Goal: Communication & Community: Participate in discussion

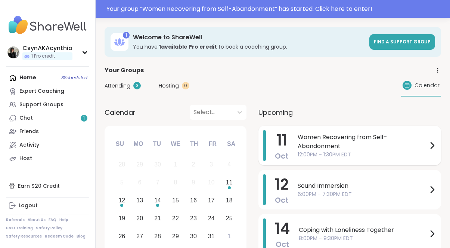
click at [312, 145] on span "Women Recovering from Self-Abandonment" at bounding box center [363, 142] width 130 height 18
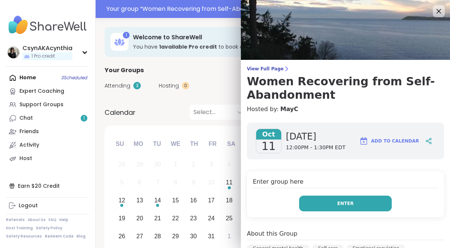
click at [330, 200] on button "Enter" at bounding box center [345, 203] width 93 height 16
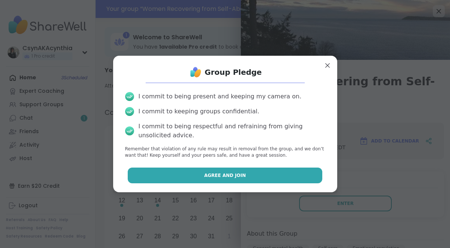
click at [287, 172] on button "Agree and Join" at bounding box center [225, 175] width 195 height 16
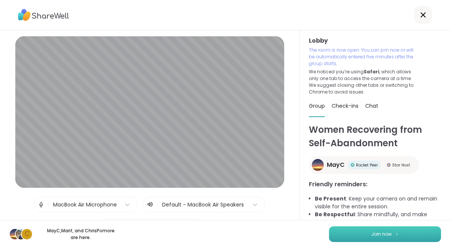
click at [394, 231] on button "Join now" at bounding box center [385, 234] width 112 height 16
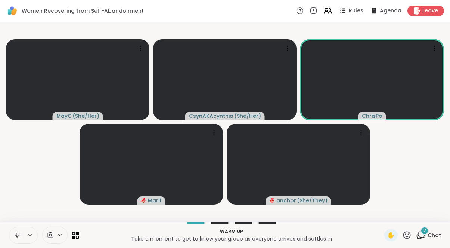
click at [16, 233] on icon at bounding box center [17, 235] width 7 height 7
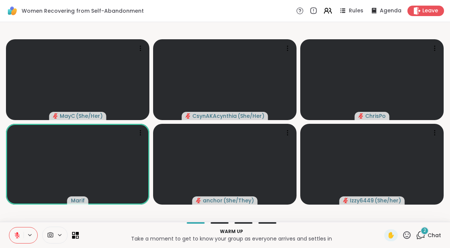
click at [421, 234] on icon at bounding box center [420, 234] width 9 height 9
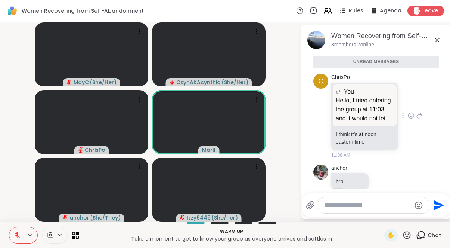
scroll to position [475, 0]
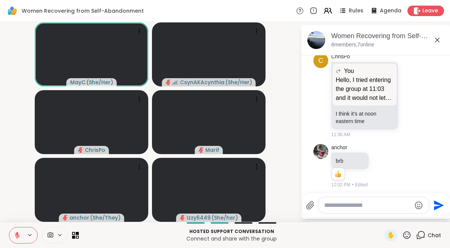
click at [17, 236] on icon at bounding box center [17, 235] width 7 height 7
click at [16, 235] on icon at bounding box center [17, 235] width 7 height 7
click at [382, 13] on span "Agenda" at bounding box center [391, 11] width 23 height 8
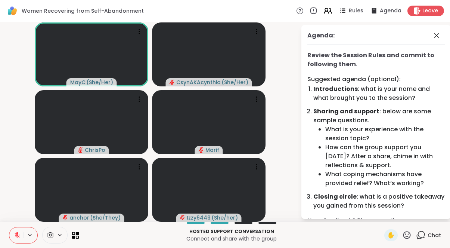
scroll to position [0, 0]
click at [256, 101] on icon at bounding box center [256, 98] width 7 height 7
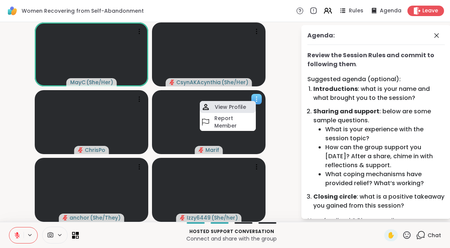
click at [231, 107] on h4 "View Profile" at bounding box center [230, 106] width 31 height 7
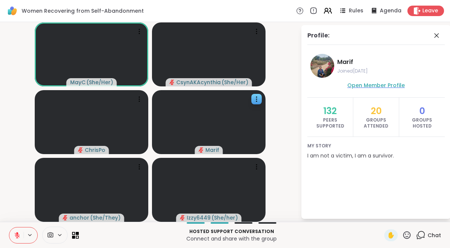
click at [384, 87] on span "Open Member Profile" at bounding box center [376, 84] width 58 height 7
click at [256, 170] on icon at bounding box center [256, 166] width 7 height 7
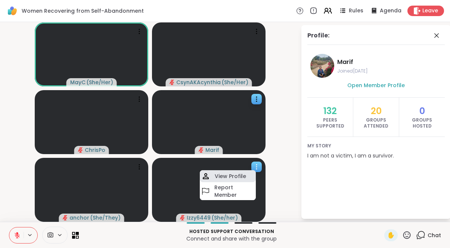
click at [231, 175] on h4 "View Profile" at bounding box center [230, 175] width 31 height 7
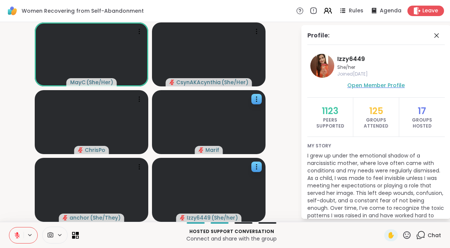
click at [380, 87] on span "Open Member Profile" at bounding box center [376, 84] width 58 height 7
click at [392, 234] on span "✋" at bounding box center [390, 235] width 7 height 9
click at [390, 234] on span "✋" at bounding box center [390, 235] width 7 height 9
click at [421, 234] on icon at bounding box center [420, 234] width 9 height 9
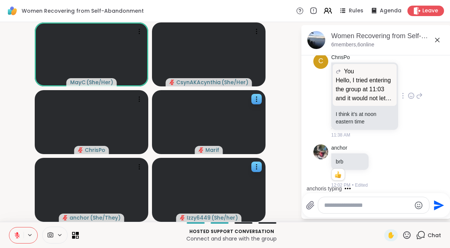
scroll to position [450, 0]
click at [406, 234] on icon at bounding box center [407, 234] width 7 height 7
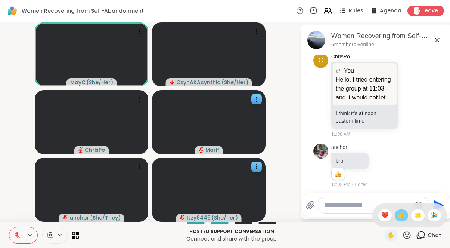
click at [405, 216] on div "👍" at bounding box center [401, 215] width 13 height 12
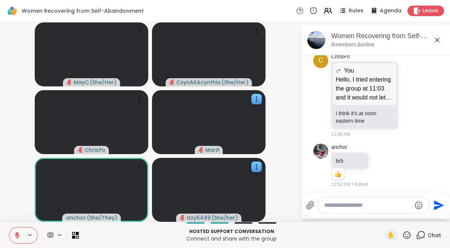
click at [408, 235] on icon at bounding box center [406, 234] width 9 height 9
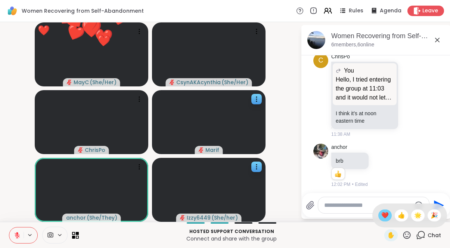
click at [384, 213] on span "❤️" at bounding box center [385, 215] width 7 height 9
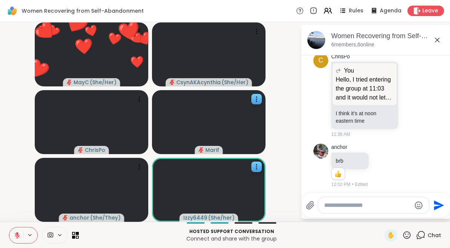
click at [409, 235] on icon at bounding box center [406, 234] width 9 height 9
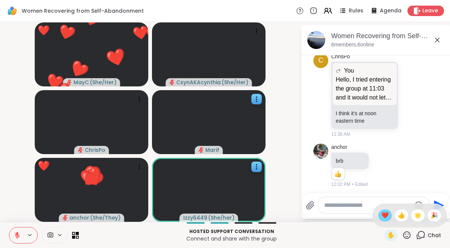
click at [382, 213] on span "❤️" at bounding box center [385, 215] width 7 height 9
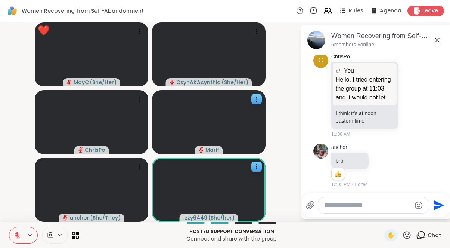
click at [408, 234] on icon at bounding box center [406, 234] width 9 height 9
click at [382, 217] on span "❤️" at bounding box center [385, 215] width 7 height 9
click at [406, 237] on icon at bounding box center [406, 234] width 9 height 9
click at [400, 218] on span "👍" at bounding box center [401, 215] width 7 height 9
click at [407, 234] on icon at bounding box center [406, 234] width 9 height 9
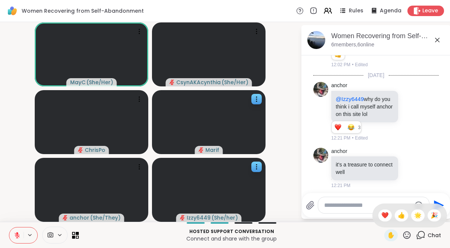
scroll to position [580, 0]
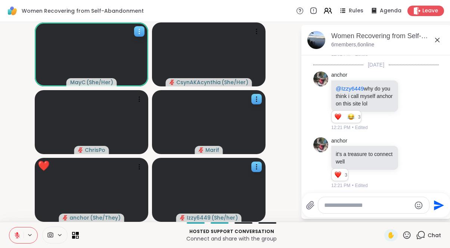
click at [139, 31] on icon at bounding box center [139, 31] width 7 height 7
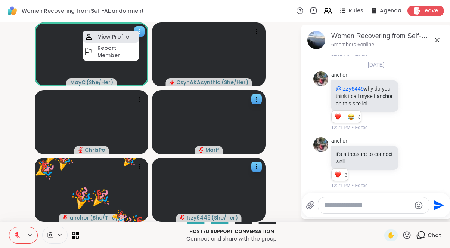
click at [130, 34] on div "View Profile" at bounding box center [111, 37] width 56 height 12
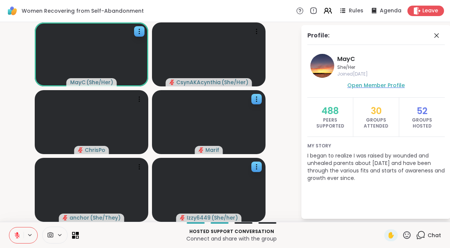
click at [370, 87] on span "Open Member Profile" at bounding box center [376, 84] width 58 height 7
click at [17, 236] on icon at bounding box center [17, 235] width 7 height 7
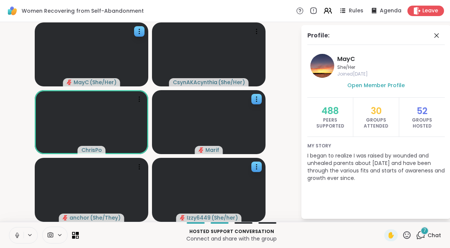
click at [15, 237] on icon at bounding box center [17, 235] width 7 height 7
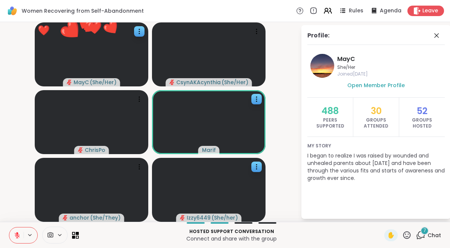
click at [407, 234] on icon at bounding box center [407, 234] width 7 height 7
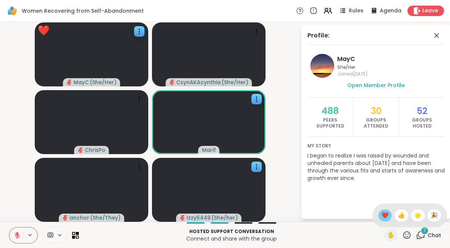
click at [383, 217] on span "❤️" at bounding box center [385, 215] width 7 height 9
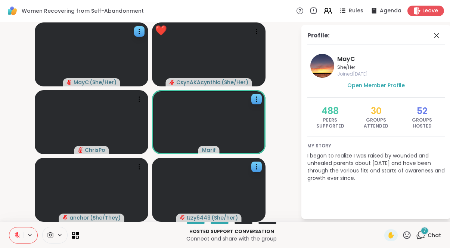
click at [405, 234] on icon at bounding box center [406, 234] width 9 height 9
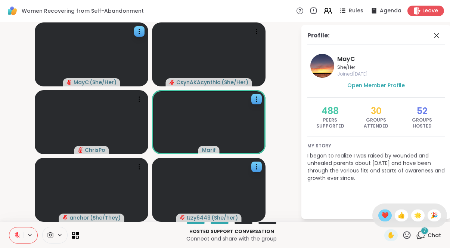
click at [385, 216] on span "❤️" at bounding box center [385, 215] width 7 height 9
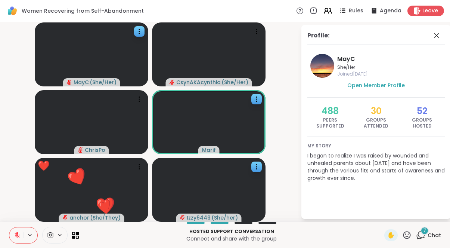
click at [408, 235] on icon at bounding box center [406, 234] width 9 height 9
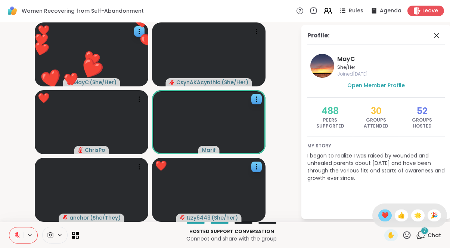
click at [385, 217] on span "❤️" at bounding box center [385, 215] width 7 height 9
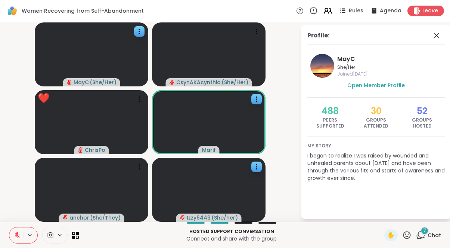
click at [408, 234] on icon at bounding box center [406, 234] width 9 height 9
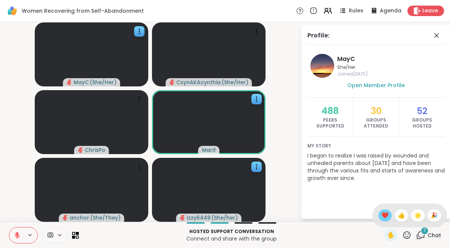
click at [383, 218] on span "❤️" at bounding box center [385, 215] width 7 height 9
click at [408, 232] on icon at bounding box center [406, 234] width 9 height 9
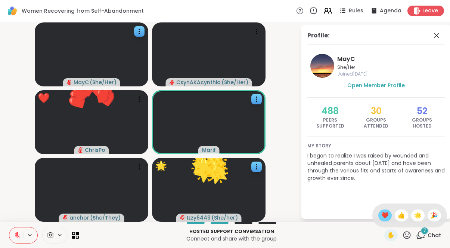
click at [384, 217] on span "❤️" at bounding box center [385, 215] width 7 height 9
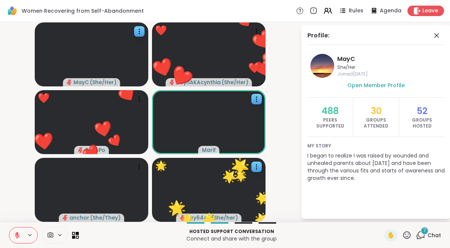
click at [407, 232] on icon at bounding box center [406, 234] width 9 height 9
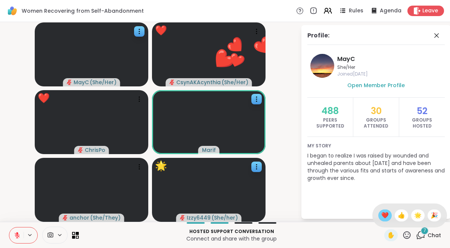
click at [382, 216] on span "❤️" at bounding box center [385, 215] width 7 height 9
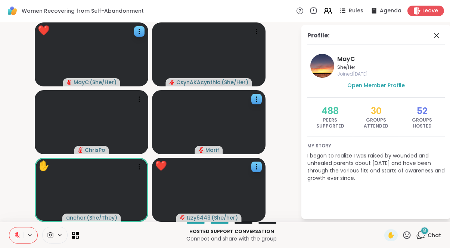
click at [408, 231] on icon at bounding box center [407, 234] width 7 height 7
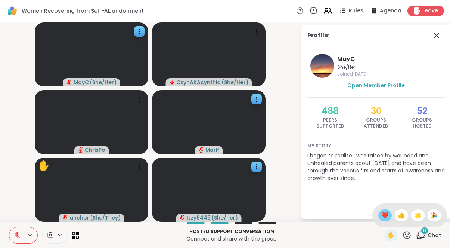
click at [379, 214] on div "❤️" at bounding box center [385, 215] width 13 height 12
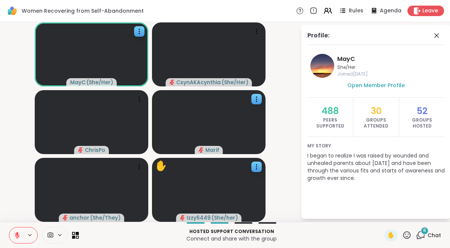
click at [406, 233] on icon at bounding box center [406, 234] width 9 height 9
click at [382, 218] on span "❤️" at bounding box center [385, 215] width 7 height 9
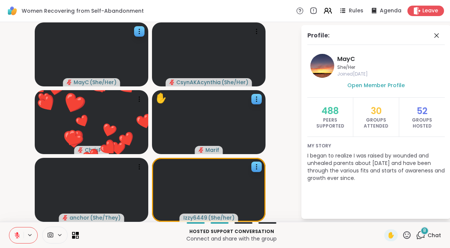
click at [408, 236] on icon at bounding box center [407, 234] width 7 height 7
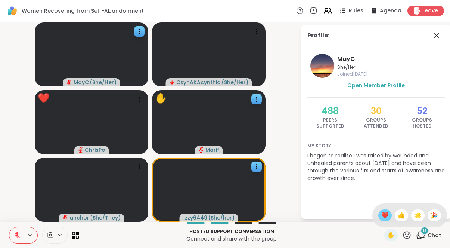
click at [385, 217] on span "❤️" at bounding box center [385, 215] width 7 height 9
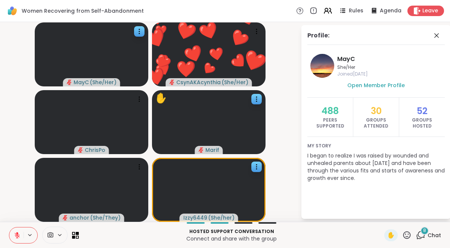
click at [406, 232] on icon at bounding box center [407, 234] width 7 height 7
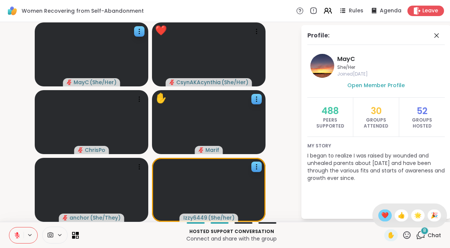
click at [385, 216] on span "❤️" at bounding box center [385, 215] width 7 height 9
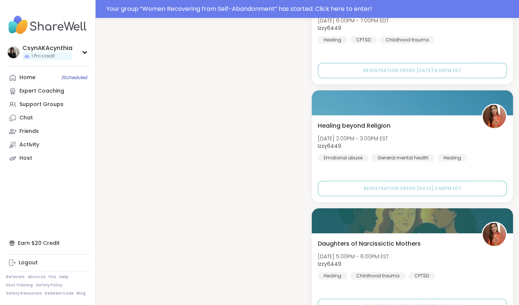
scroll to position [969, 0]
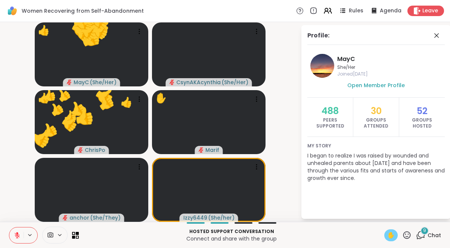
click at [391, 234] on span "✋" at bounding box center [390, 235] width 7 height 9
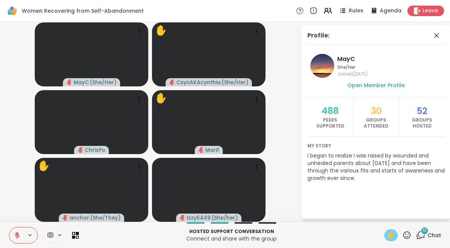
click at [15, 236] on icon at bounding box center [17, 235] width 7 height 7
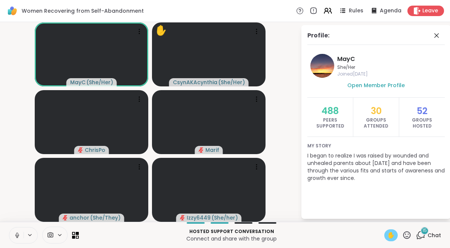
click at [16, 235] on icon at bounding box center [17, 233] width 2 height 3
click at [19, 235] on icon at bounding box center [17, 235] width 7 height 7
click at [19, 235] on icon at bounding box center [17, 235] width 4 height 2
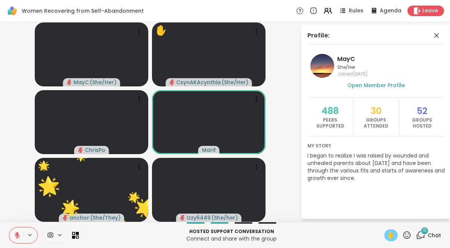
click at [407, 235] on icon at bounding box center [406, 234] width 9 height 9
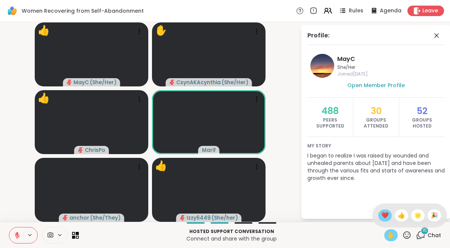
click at [387, 215] on span "❤️" at bounding box center [385, 215] width 7 height 9
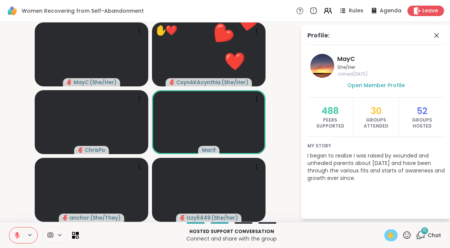
click at [406, 235] on icon at bounding box center [406, 234] width 9 height 9
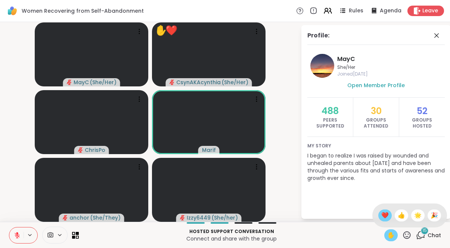
click at [385, 215] on span "❤️" at bounding box center [385, 215] width 7 height 9
click at [390, 239] on span "✋" at bounding box center [390, 235] width 7 height 9
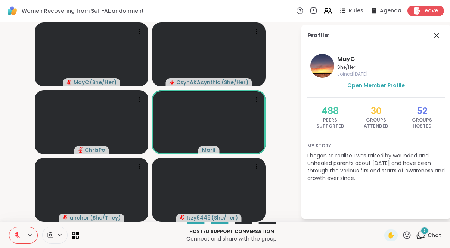
click at [408, 236] on icon at bounding box center [407, 234] width 7 height 7
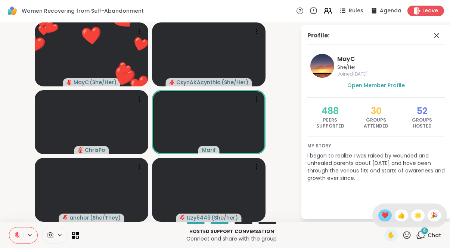
click at [383, 217] on span "❤️" at bounding box center [385, 215] width 7 height 9
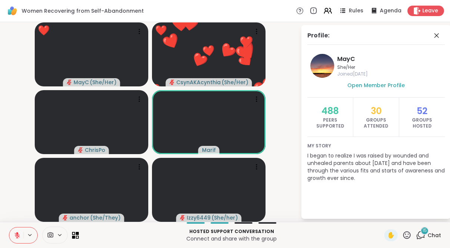
click at [406, 234] on icon at bounding box center [406, 234] width 9 height 9
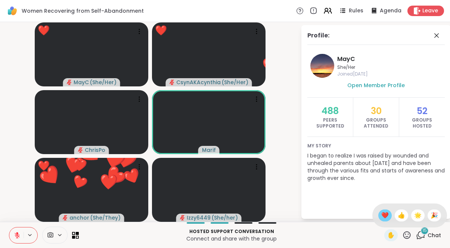
click at [383, 215] on span "❤️" at bounding box center [385, 215] width 7 height 9
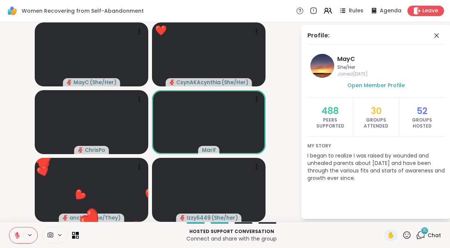
click at [407, 235] on icon at bounding box center [406, 234] width 9 height 9
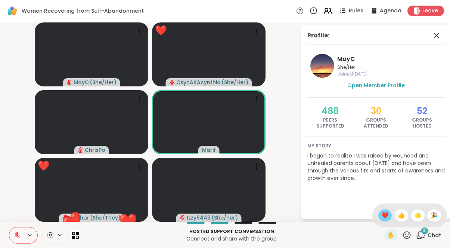
click at [383, 217] on span "❤️" at bounding box center [385, 215] width 7 height 9
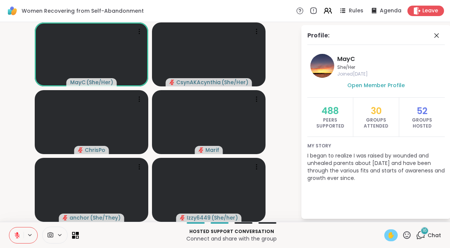
click at [393, 237] on span "✋" at bounding box center [390, 235] width 7 height 9
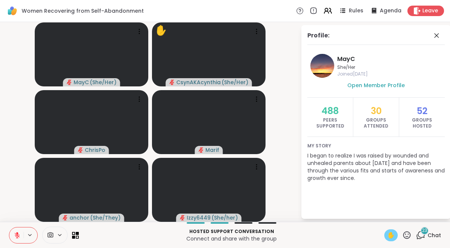
click at [16, 237] on icon at bounding box center [17, 235] width 7 height 7
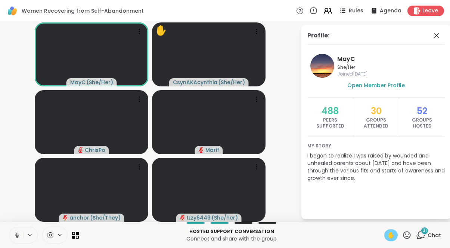
click at [16, 234] on icon at bounding box center [17, 235] width 7 height 7
click at [16, 234] on icon at bounding box center [17, 234] width 5 height 5
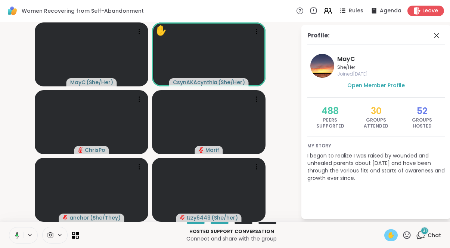
click at [16, 233] on icon at bounding box center [16, 235] width 7 height 7
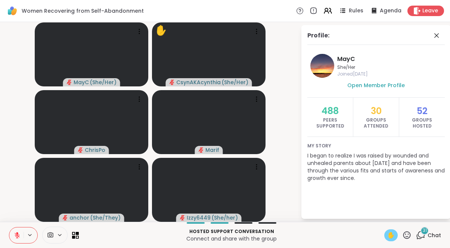
click at [16, 233] on icon at bounding box center [17, 234] width 5 height 5
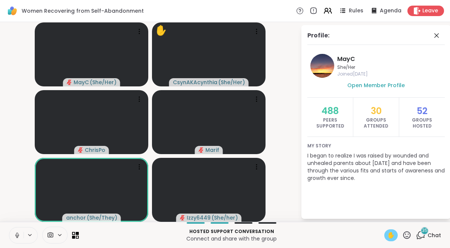
click at [394, 236] on span "✋" at bounding box center [390, 235] width 7 height 9
click at [17, 238] on icon at bounding box center [17, 235] width 7 height 7
click at [423, 233] on span "35" at bounding box center [425, 230] width 6 height 6
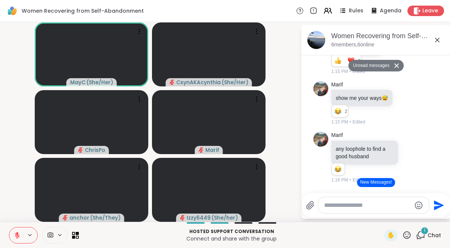
scroll to position [2612, 0]
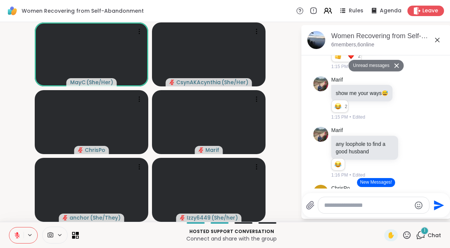
click at [16, 234] on icon at bounding box center [17, 235] width 7 height 7
click at [16, 233] on icon at bounding box center [17, 235] width 7 height 7
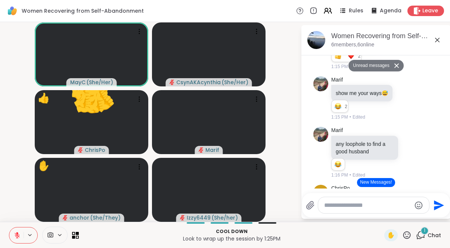
click at [16, 233] on icon at bounding box center [17, 235] width 7 height 7
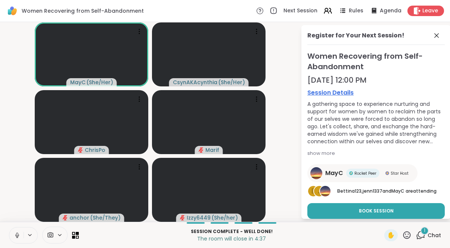
click at [17, 233] on icon at bounding box center [17, 235] width 7 height 7
click at [406, 234] on icon at bounding box center [407, 234] width 7 height 7
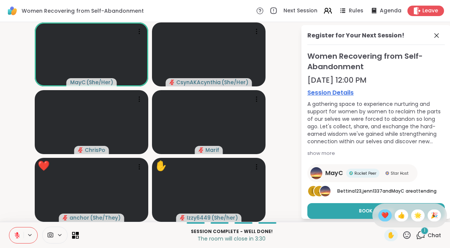
click at [382, 218] on span "❤️" at bounding box center [385, 215] width 7 height 9
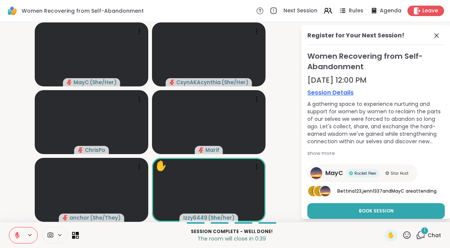
click at [17, 232] on icon at bounding box center [17, 235] width 7 height 7
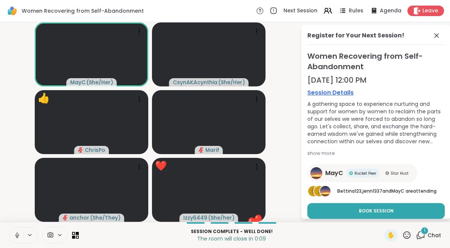
click at [17, 232] on icon at bounding box center [17, 235] width 7 height 7
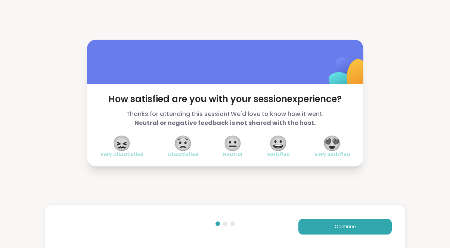
click at [335, 144] on span "😍" at bounding box center [332, 142] width 19 height 13
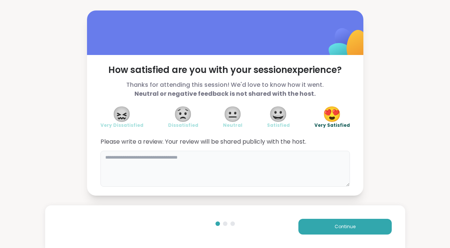
click at [293, 161] on textarea at bounding box center [226, 169] width 250 height 36
type textarea "*"
click at [232, 158] on textarea "**********" at bounding box center [226, 169] width 250 height 36
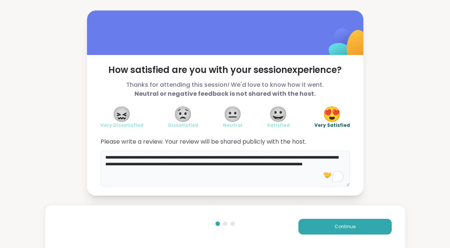
click at [166, 173] on textarea "**********" at bounding box center [226, 169] width 250 height 36
click at [286, 171] on textarea "**********" at bounding box center [226, 169] width 250 height 36
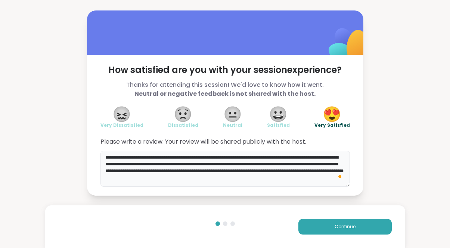
click at [210, 179] on textarea "**********" at bounding box center [226, 169] width 250 height 36
click at [244, 177] on textarea "**********" at bounding box center [226, 169] width 250 height 36
type textarea "**********"
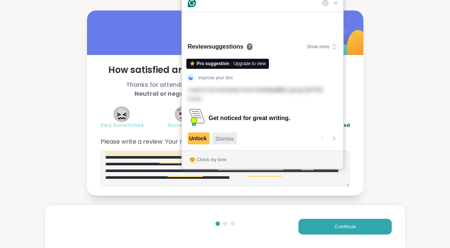
click at [227, 141] on span "Dismiss" at bounding box center [225, 139] width 18 height 8
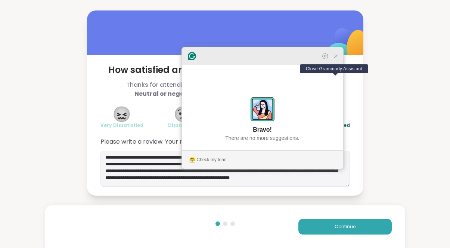
click at [335, 58] on icon "Close Grammarly Assistant" at bounding box center [335, 56] width 3 height 3
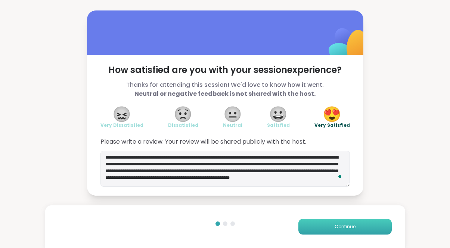
click at [333, 226] on button "Continue" at bounding box center [345, 227] width 93 height 16
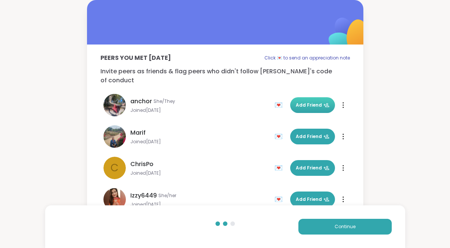
click at [310, 102] on span "Add Friend" at bounding box center [313, 105] width 34 height 7
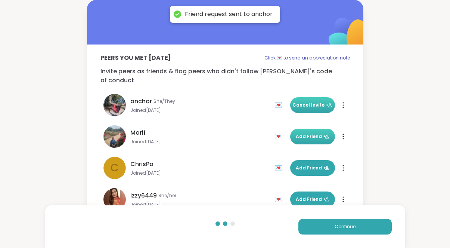
click at [310, 133] on span "Add Friend" at bounding box center [313, 136] width 34 height 7
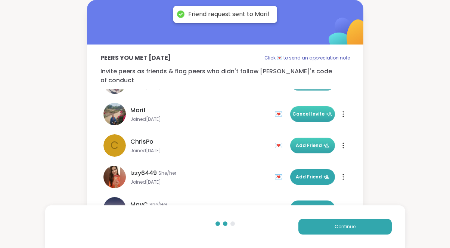
scroll to position [22, 0]
click at [310, 142] on span "Add Friend" at bounding box center [313, 145] width 34 height 7
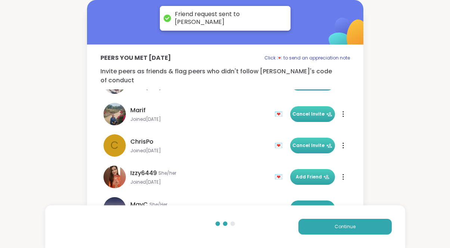
click at [309, 173] on span "Add Friend" at bounding box center [313, 176] width 34 height 7
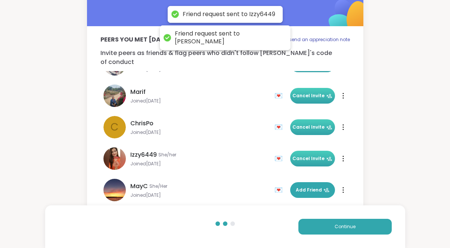
scroll to position [24, 0]
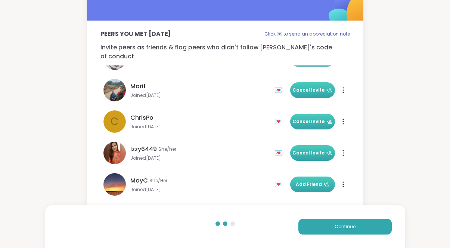
click at [309, 181] on span "Add Friend" at bounding box center [313, 184] width 34 height 7
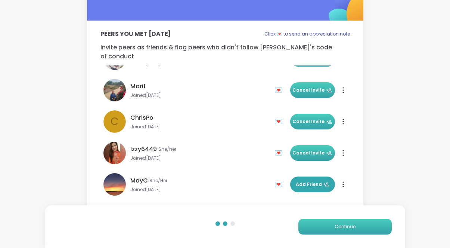
click at [340, 225] on span "Continue" at bounding box center [345, 226] width 21 height 7
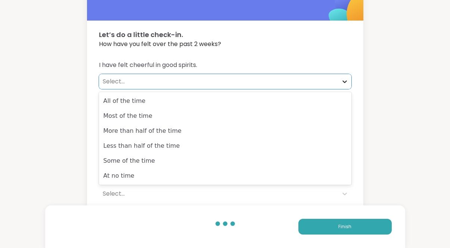
click at [345, 81] on icon at bounding box center [344, 81] width 7 height 7
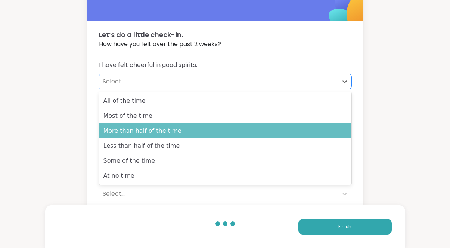
click at [304, 126] on div "More than half of the time" at bounding box center [225, 130] width 253 height 15
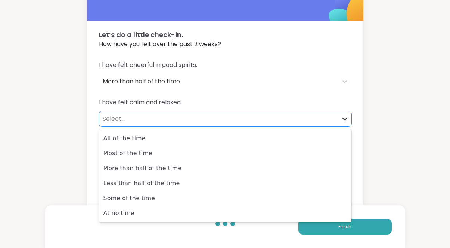
click at [343, 113] on div at bounding box center [344, 118] width 13 height 13
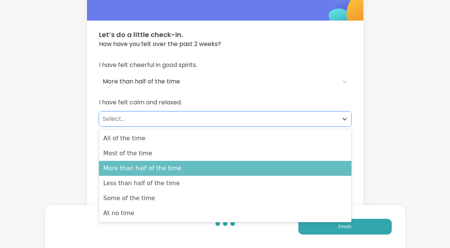
click at [299, 173] on div "More than half of the time" at bounding box center [225, 168] width 253 height 15
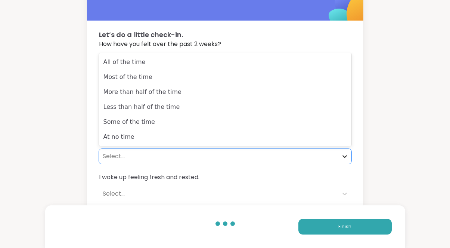
click at [342, 151] on div at bounding box center [344, 155] width 13 height 13
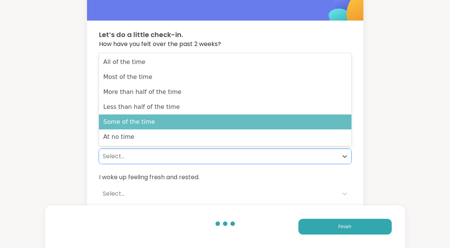
click at [329, 126] on div "Some of the time" at bounding box center [225, 121] width 253 height 15
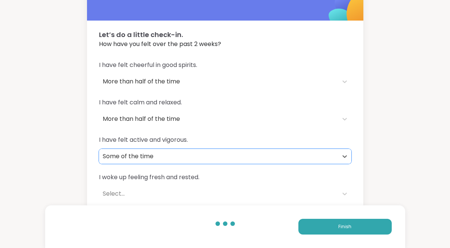
click at [302, 194] on div "Select..." at bounding box center [219, 193] width 232 height 9
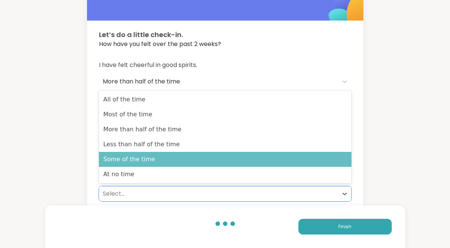
click at [300, 164] on div "Some of the time" at bounding box center [225, 159] width 253 height 15
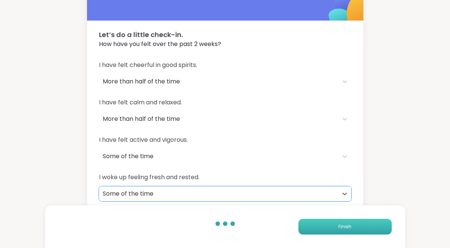
click at [352, 226] on button "Finish" at bounding box center [345, 227] width 93 height 16
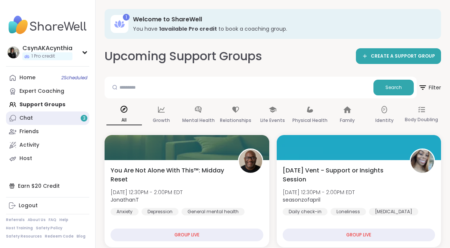
click at [24, 118] on div "Chat 3" at bounding box center [25, 117] width 13 height 7
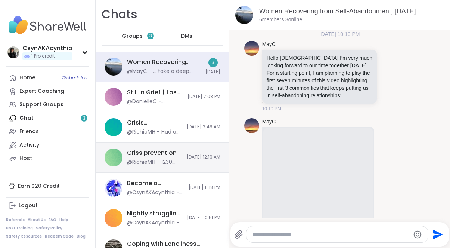
scroll to position [2589, 0]
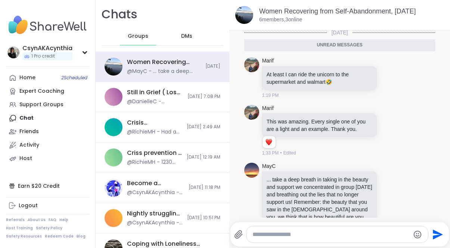
click at [300, 235] on textarea "Type your message" at bounding box center [331, 234] width 157 height 7
type textarea "**********"
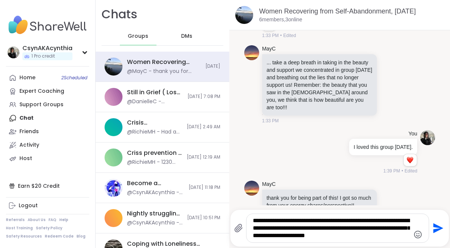
scroll to position [0, 0]
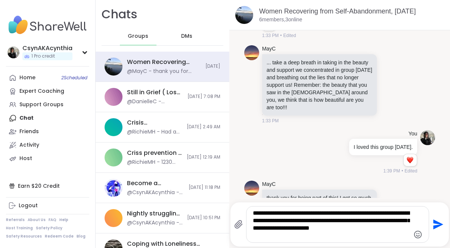
type textarea "**********"
click at [346, 227] on textarea "**********" at bounding box center [331, 224] width 157 height 30
paste textarea "Type your message"
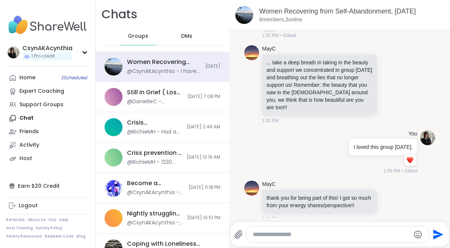
scroll to position [2738, 0]
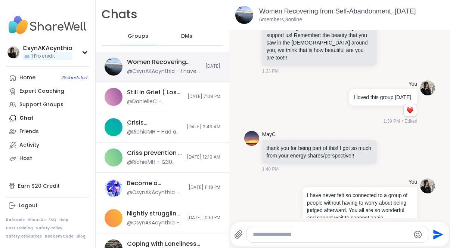
click at [138, 70] on div "@CsynAKAcynthia - I have never felt so connected to a group of people without h…" at bounding box center [164, 71] width 74 height 7
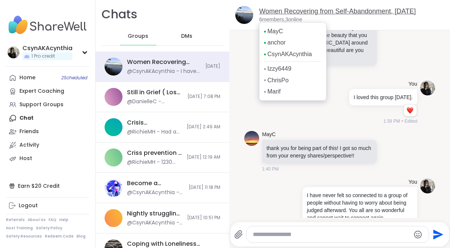
scroll to position [2749, 0]
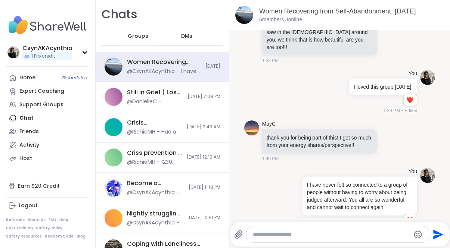
click at [270, 12] on link "Women Recovering from Self-Abandonment, [DATE]" at bounding box center [337, 10] width 157 height 7
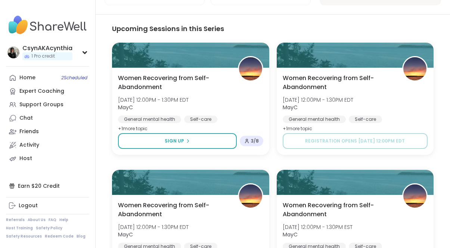
scroll to position [597, 0]
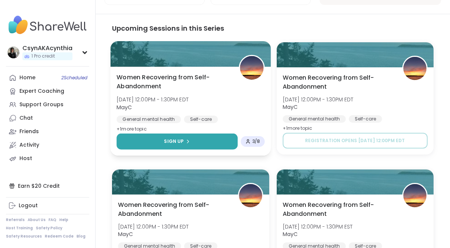
click at [183, 138] on span "Sign Up" at bounding box center [174, 141] width 20 height 7
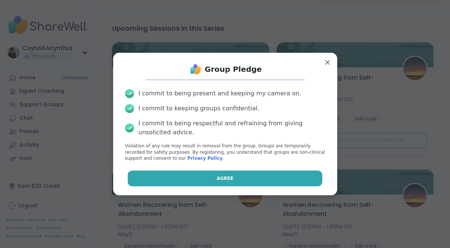
click at [225, 178] on span "Agree" at bounding box center [225, 178] width 17 height 7
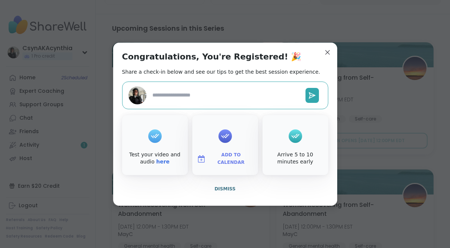
type textarea "*"
click at [225, 158] on span "Add to Calendar" at bounding box center [231, 158] width 45 height 15
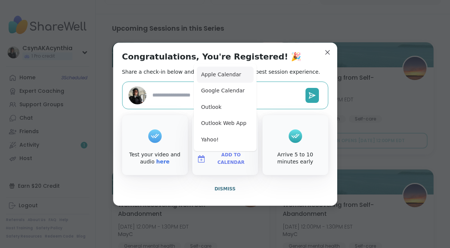
click at [217, 78] on button "Apple Calendar" at bounding box center [225, 75] width 57 height 16
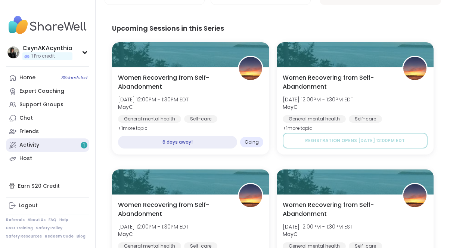
click at [48, 143] on link "Activity 1" at bounding box center [47, 144] width 83 height 13
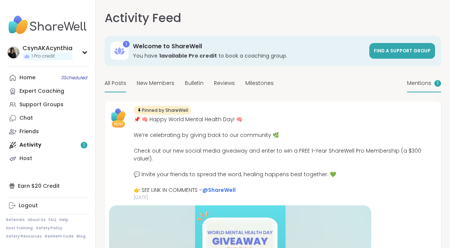
click at [422, 87] on span "Mentions" at bounding box center [419, 83] width 24 height 8
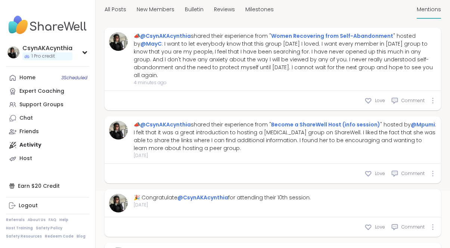
scroll to position [76, 0]
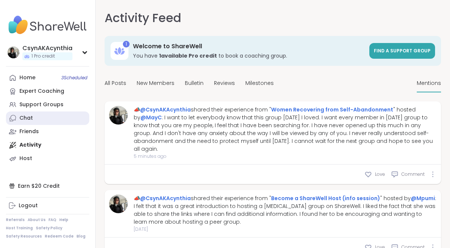
click at [28, 116] on div "Chat" at bounding box center [25, 117] width 13 height 7
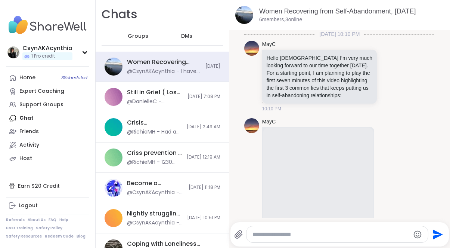
scroll to position [2752, 0]
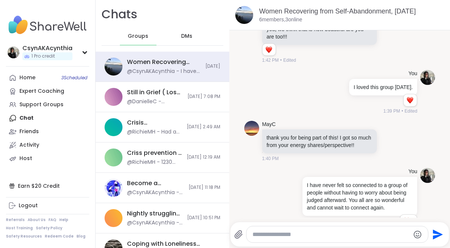
click at [184, 36] on span "DMs" at bounding box center [186, 36] width 11 height 7
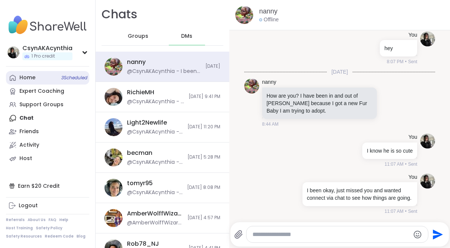
click at [31, 76] on div "Home 3 Scheduled" at bounding box center [27, 77] width 16 height 7
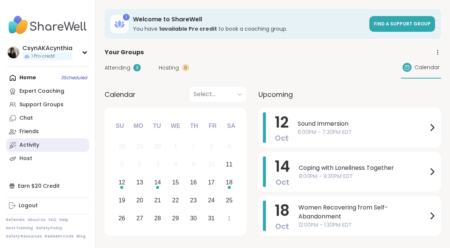
click at [33, 142] on div "Activity" at bounding box center [29, 144] width 20 height 7
click at [119, 67] on span "Attending" at bounding box center [118, 68] width 26 height 8
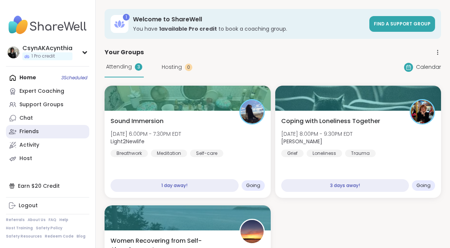
click at [29, 130] on div "Friends" at bounding box center [28, 131] width 19 height 7
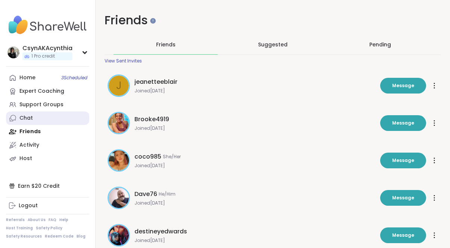
click at [26, 117] on div "Chat" at bounding box center [25, 117] width 13 height 7
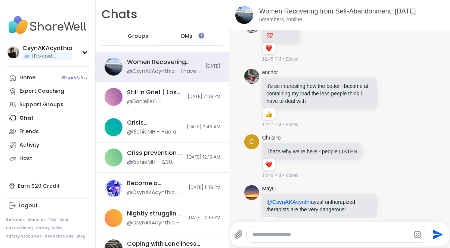
click at [189, 37] on span "DMs" at bounding box center [186, 36] width 11 height 7
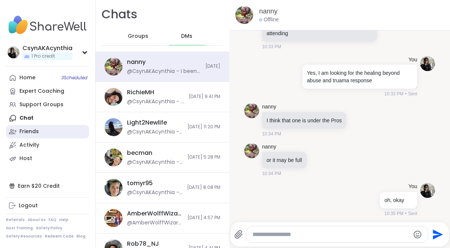
click at [32, 130] on div "Friends" at bounding box center [28, 131] width 19 height 7
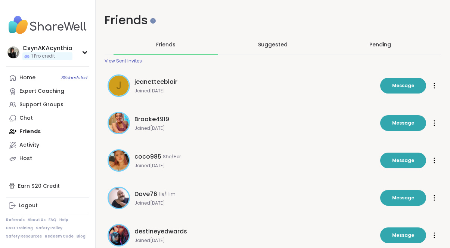
click at [116, 58] on div "View Sent Invites" at bounding box center [123, 61] width 37 height 6
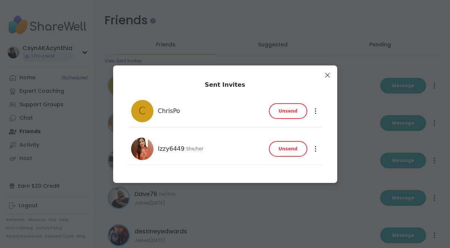
click at [313, 152] on div at bounding box center [315, 149] width 7 height 12
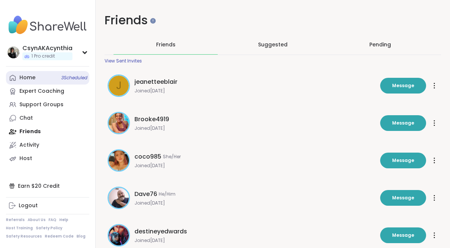
click at [31, 78] on div "Home 3 Scheduled" at bounding box center [27, 77] width 16 height 7
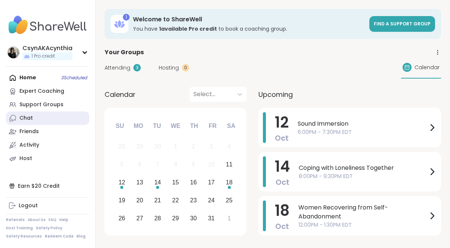
click at [27, 117] on div "Chat" at bounding box center [25, 117] width 13 height 7
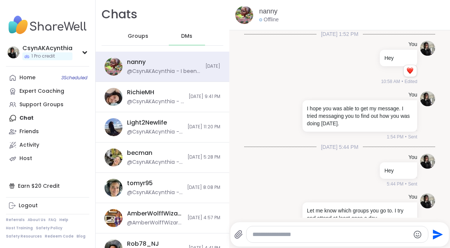
scroll to position [5530, 0]
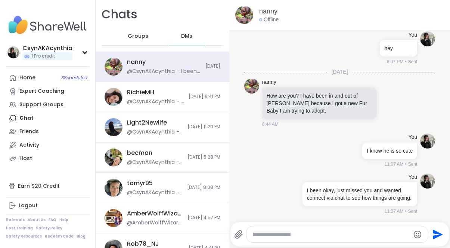
click at [138, 37] on span "Groups" at bounding box center [138, 36] width 21 height 7
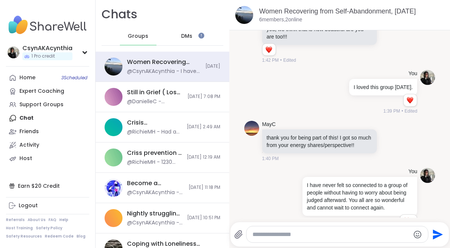
click at [262, 236] on textarea "Type your message" at bounding box center [331, 234] width 157 height 7
click at [238, 235] on icon at bounding box center [238, 234] width 9 height 9
click at [0, 0] on input "file" at bounding box center [0, 0] width 0 height 0
click at [302, 232] on textarea "Type your message" at bounding box center [331, 234] width 157 height 7
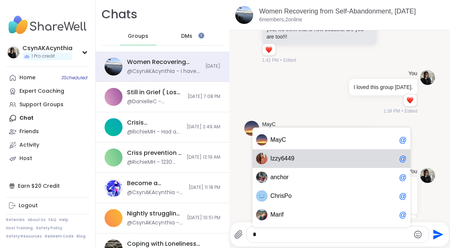
click at [293, 162] on div "I z z y 6 4 4 9 @" at bounding box center [332, 158] width 158 height 19
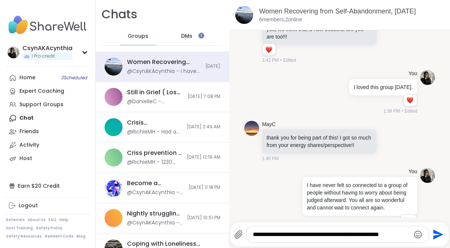
type textarea "**********"
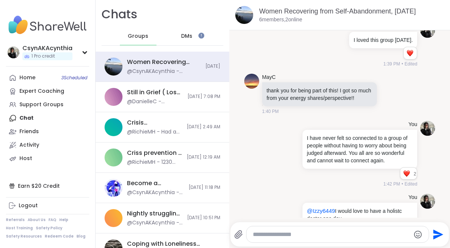
type textarea "*"
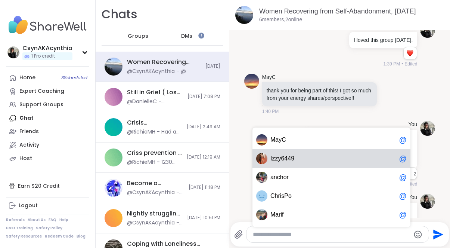
scroll to position [2838, 0]
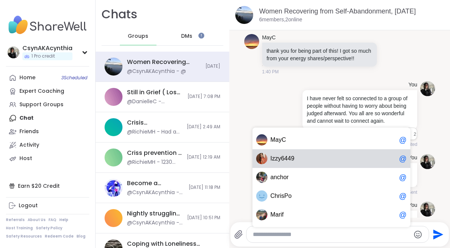
click at [285, 160] on span "4" at bounding box center [285, 158] width 3 height 7
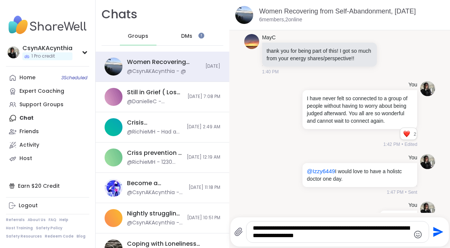
type textarea "**********"
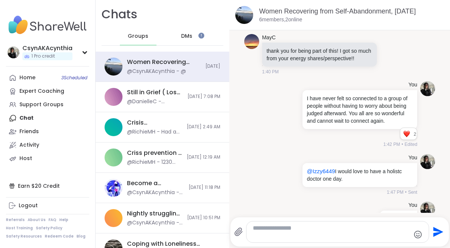
scroll to position [2893, 0]
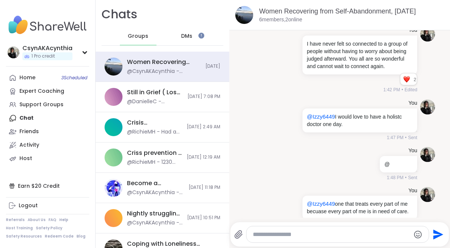
click at [183, 36] on span "DMs" at bounding box center [186, 36] width 11 height 7
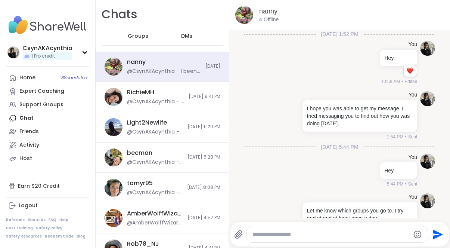
scroll to position [5530, 0]
